Goal: Information Seeking & Learning: Learn about a topic

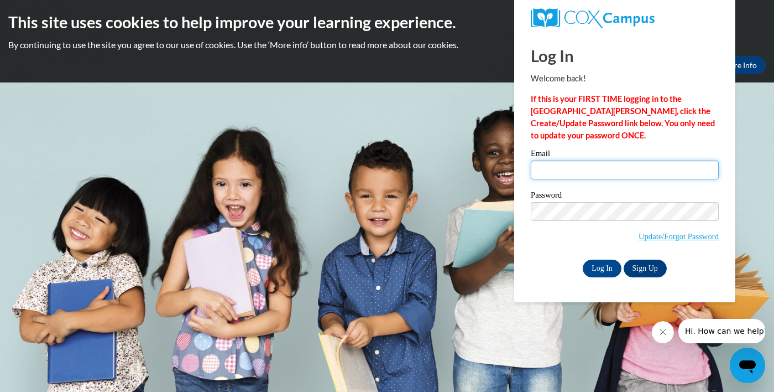
click at [638, 165] on input "Email" at bounding box center [625, 169] width 188 height 19
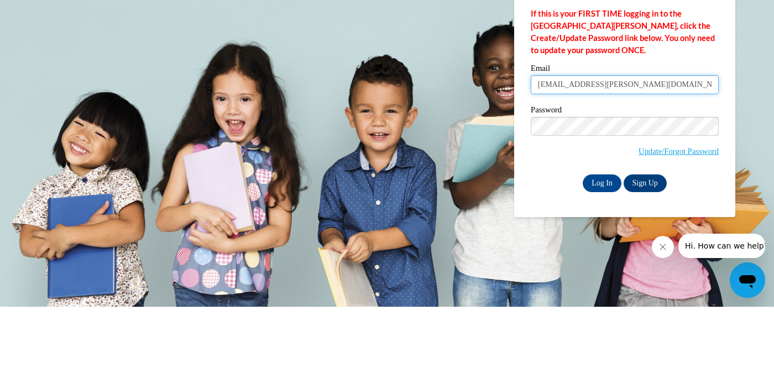
type input "[EMAIL_ADDRESS][PERSON_NAME][DOMAIN_NAME]"
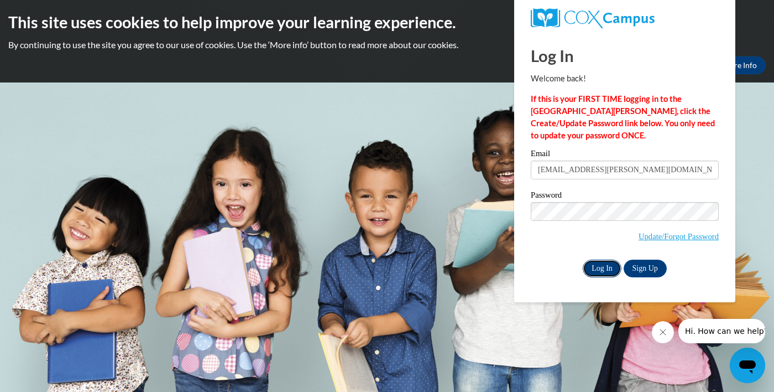
click at [598, 270] on input "Log In" at bounding box center [602, 268] width 39 height 18
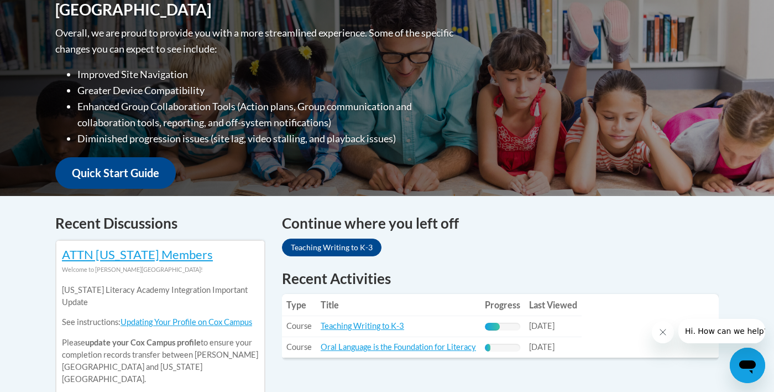
scroll to position [275, 0]
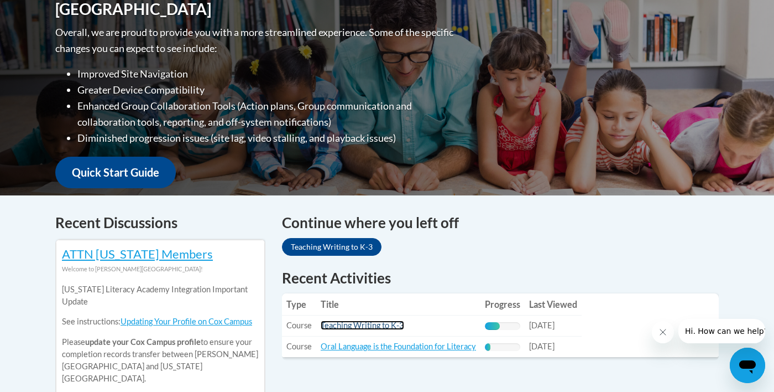
click at [380, 324] on link "Teaching Writing to K-3" at bounding box center [363, 324] width 84 height 9
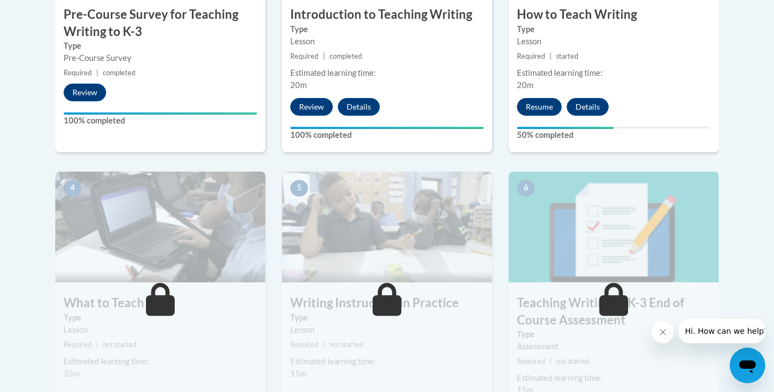
scroll to position [479, 0]
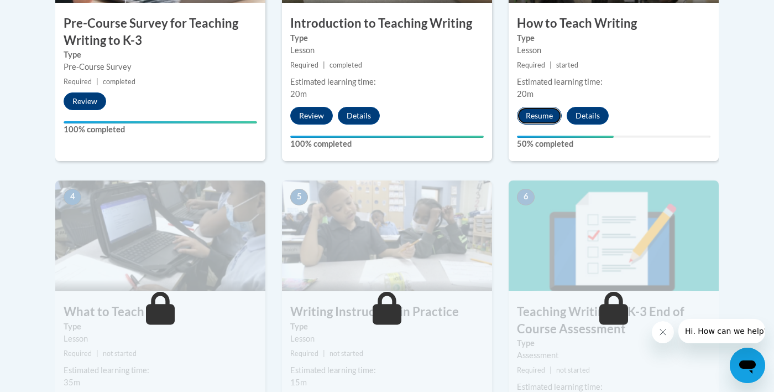
click at [538, 122] on button "Resume" at bounding box center [539, 116] width 45 height 18
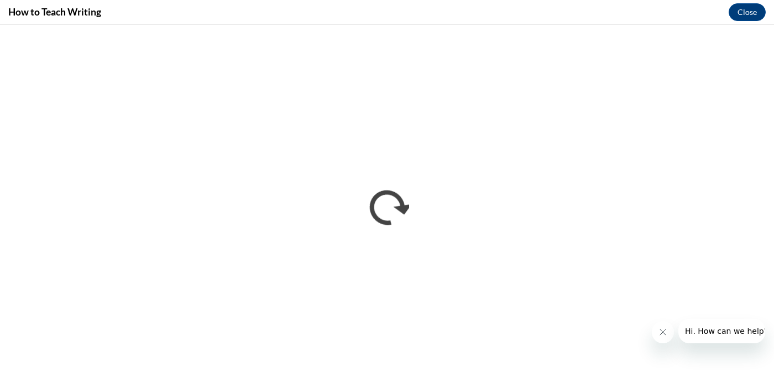
scroll to position [0, 0]
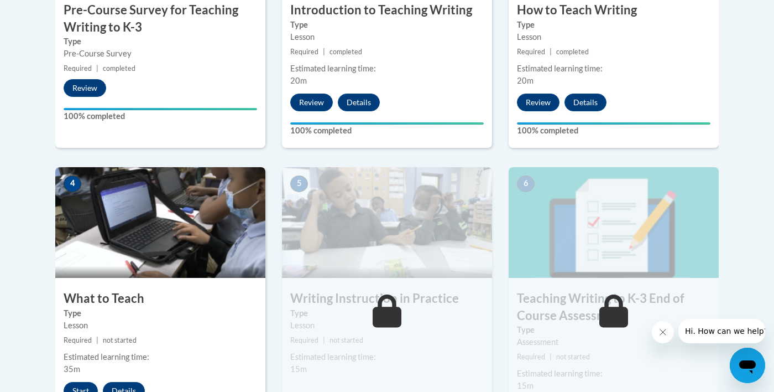
scroll to position [494, 0]
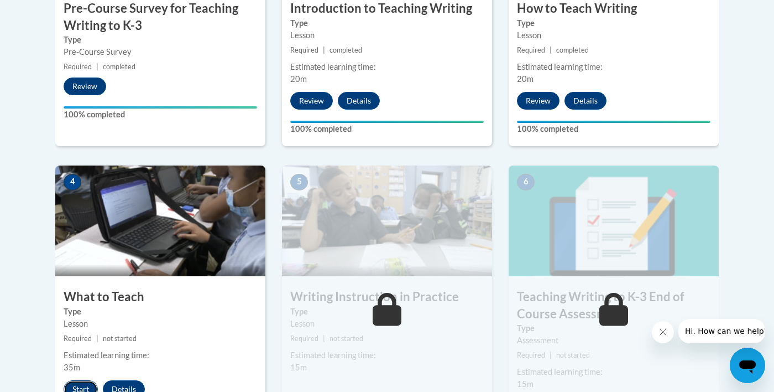
click at [84, 384] on button "Start" at bounding box center [81, 389] width 34 height 18
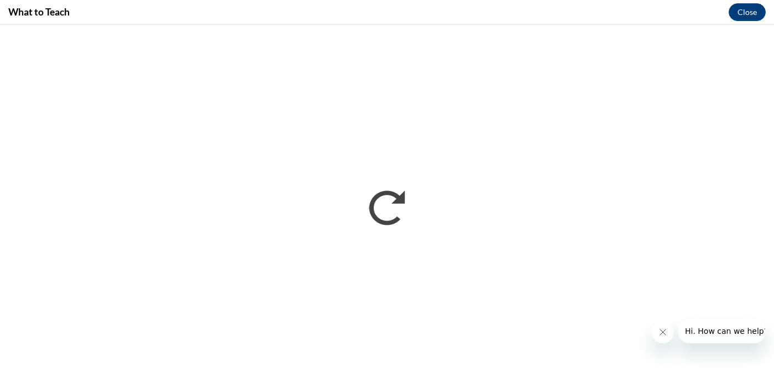
scroll to position [0, 0]
